Goal: Register for event/course

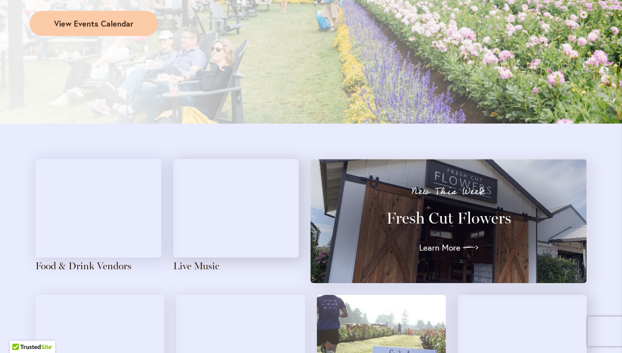
scroll to position [942, 0]
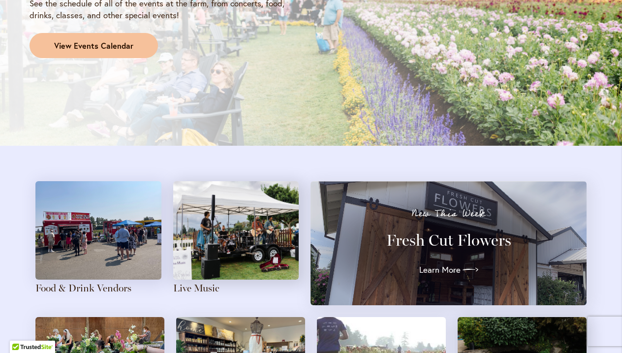
click at [136, 45] on link "View Events Calendar" at bounding box center [94, 46] width 128 height 26
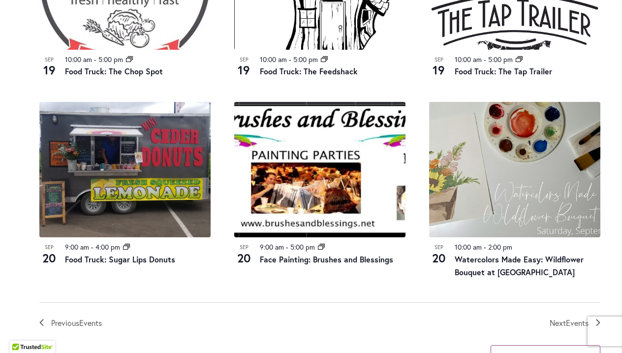
scroll to position [1010, 0]
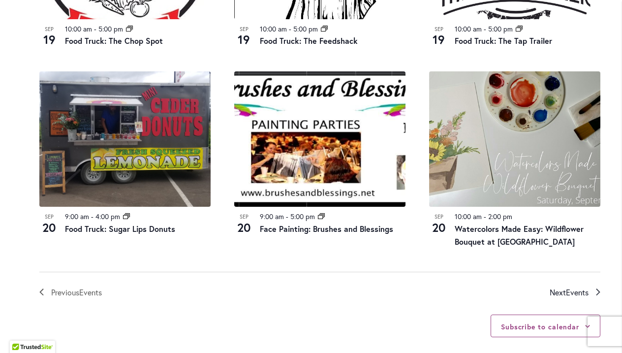
click at [589, 286] on link "Next Events" at bounding box center [574, 292] width 51 height 13
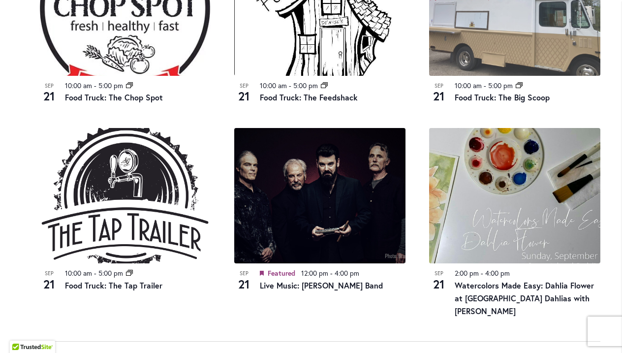
scroll to position [984, 0]
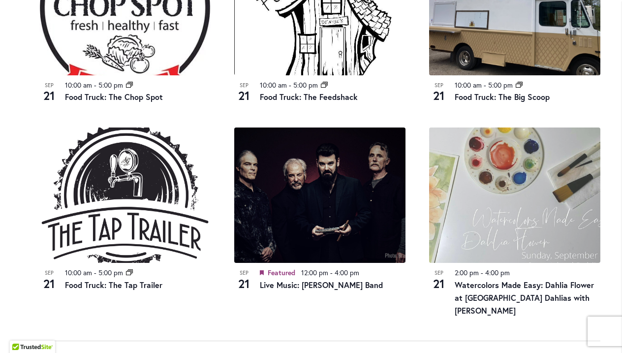
click at [496, 197] on img at bounding box center [514, 194] width 171 height 135
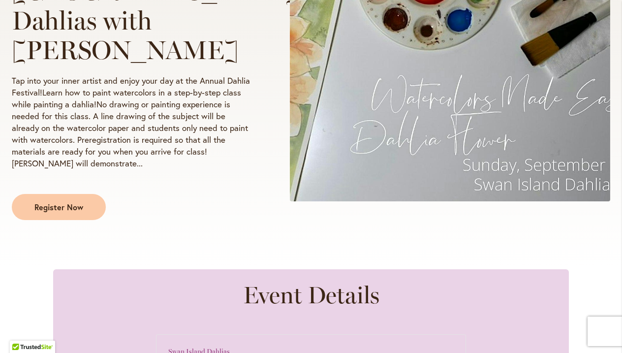
scroll to position [311, 0]
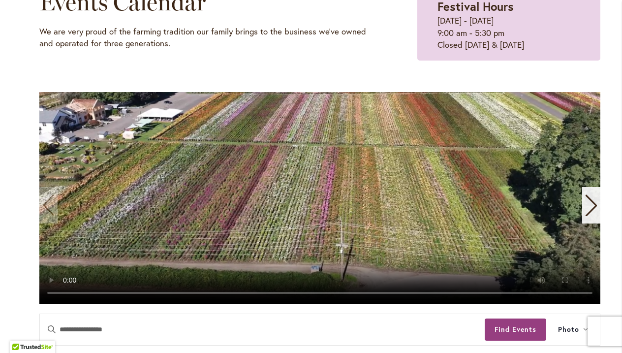
scroll to position [143, 0]
